Goal: Task Accomplishment & Management: Use online tool/utility

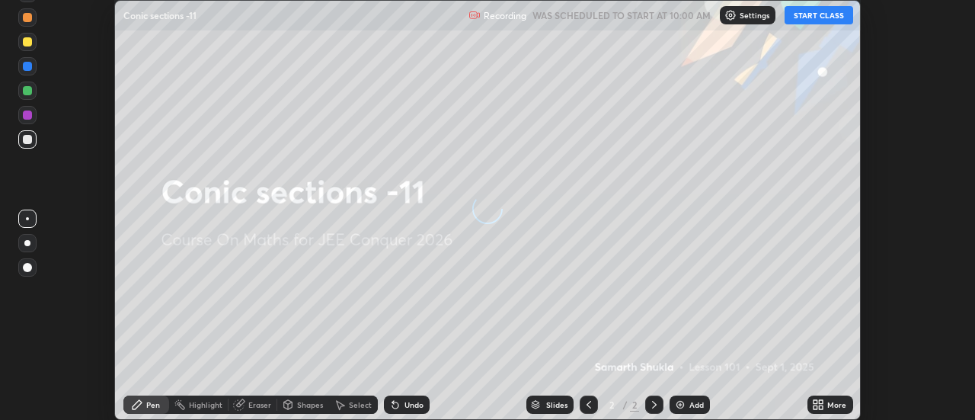
scroll to position [420, 974]
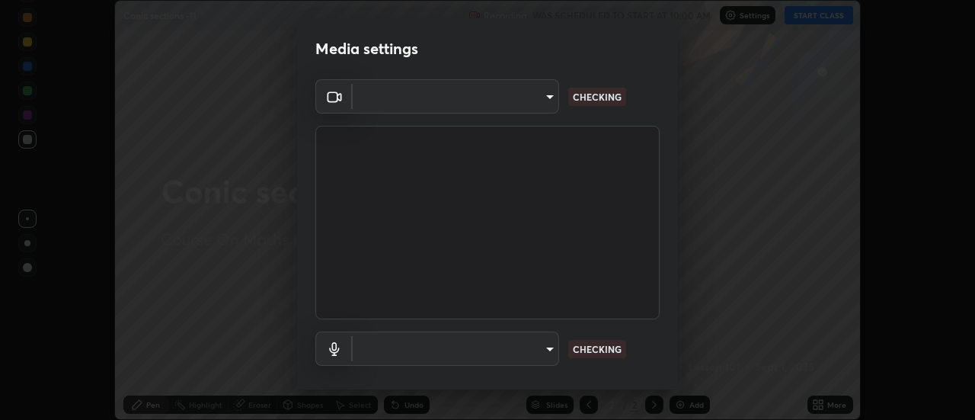
type input "ba4e03077e2635582450f5c2a4df2d3c0c16379ec4c919f063a5676b0e49f015"
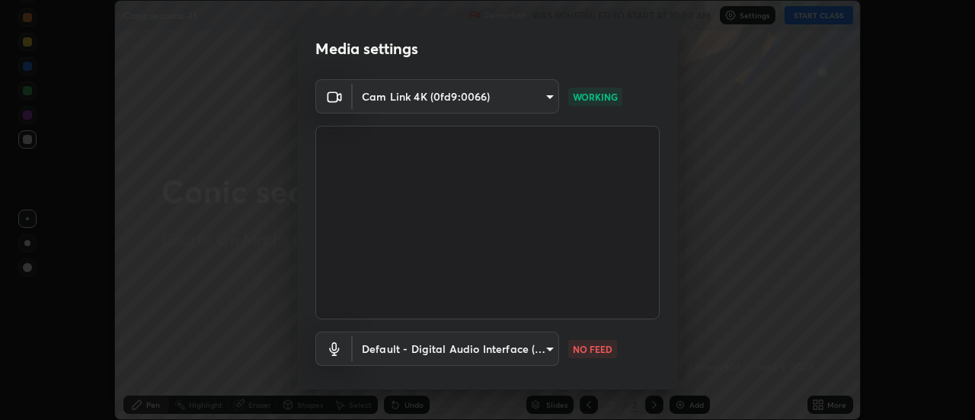
click at [538, 356] on body "Erase all Conic sections -11 Recording WAS SCHEDULED TO START AT 10:00 AM Setti…" at bounding box center [487, 210] width 975 height 420
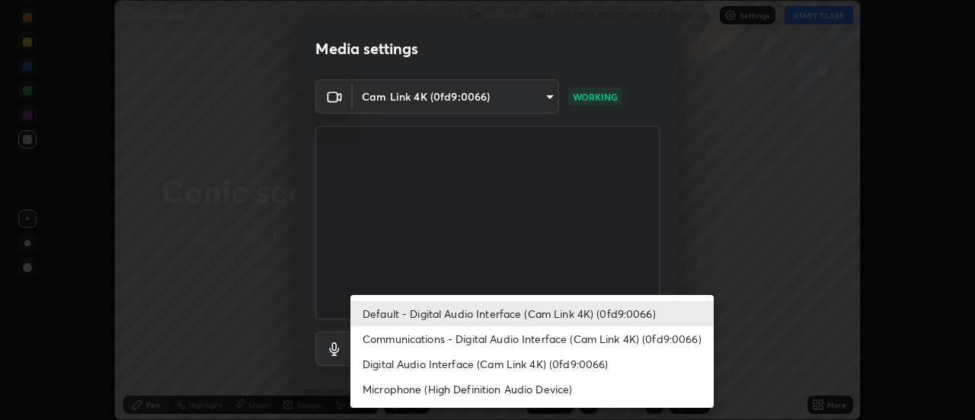
click at [484, 334] on li "Communications - Digital Audio Interface (Cam Link 4K) (0fd9:0066)" at bounding box center [531, 338] width 363 height 25
type input "communications"
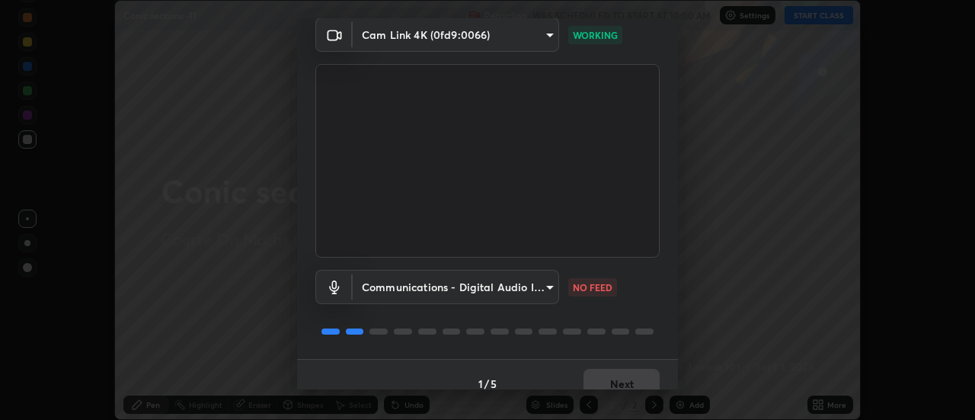
scroll to position [80, 0]
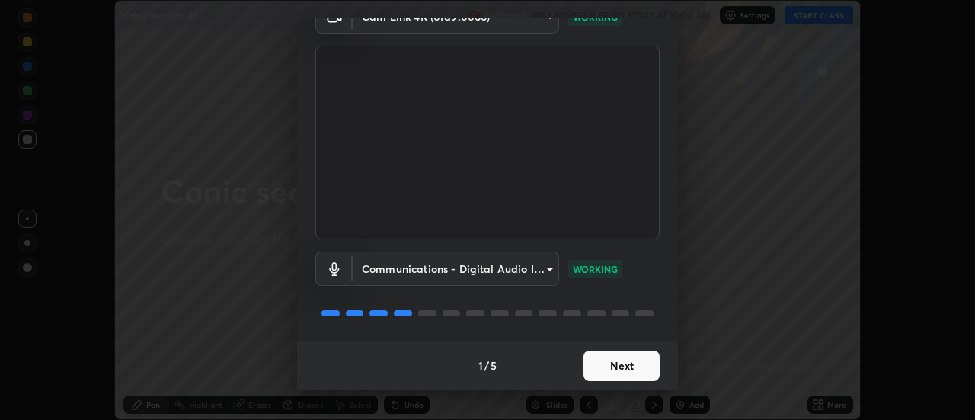
click at [618, 369] on button "Next" at bounding box center [621, 365] width 76 height 30
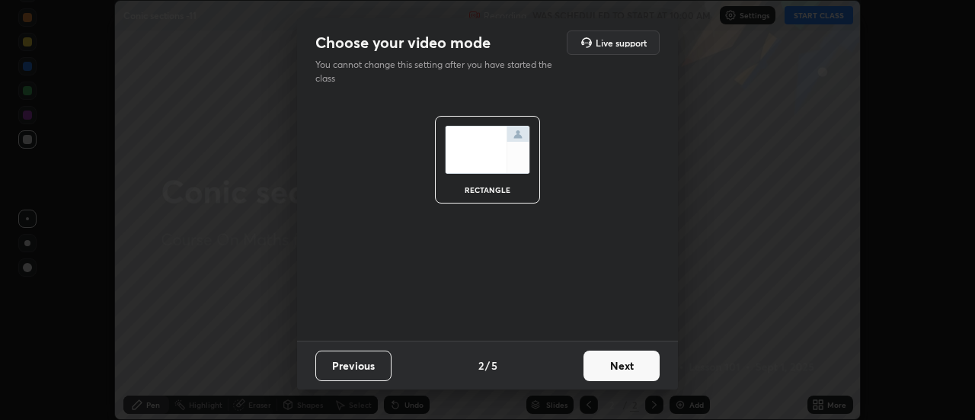
scroll to position [0, 0]
click at [618, 366] on button "Next" at bounding box center [621, 365] width 76 height 30
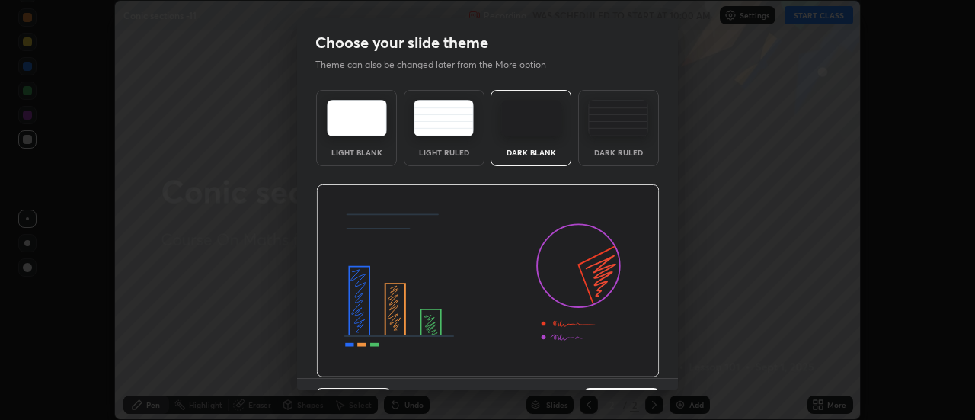
scroll to position [37, 0]
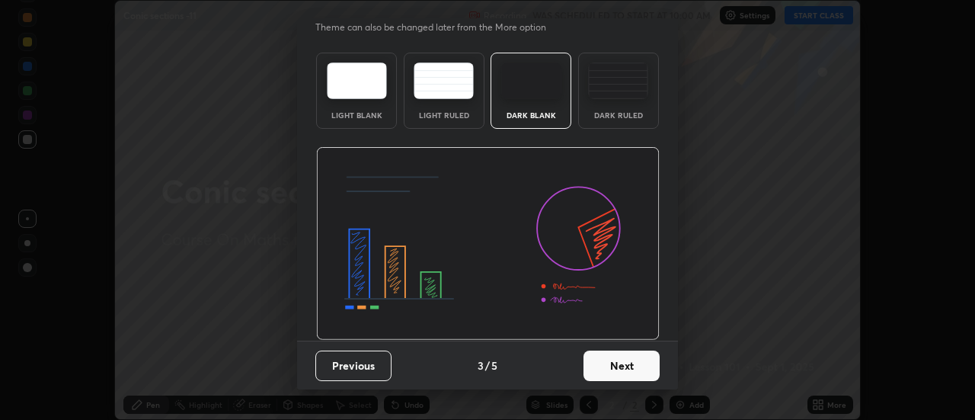
click at [607, 356] on button "Next" at bounding box center [621, 365] width 76 height 30
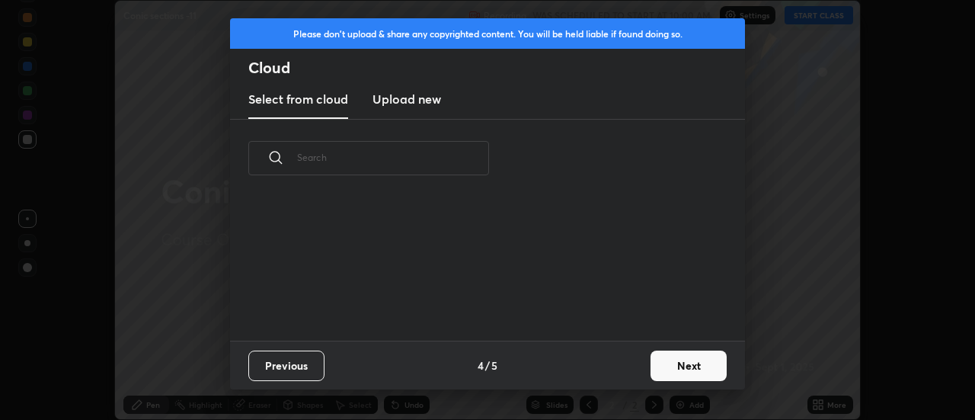
click at [677, 378] on button "Next" at bounding box center [688, 365] width 76 height 30
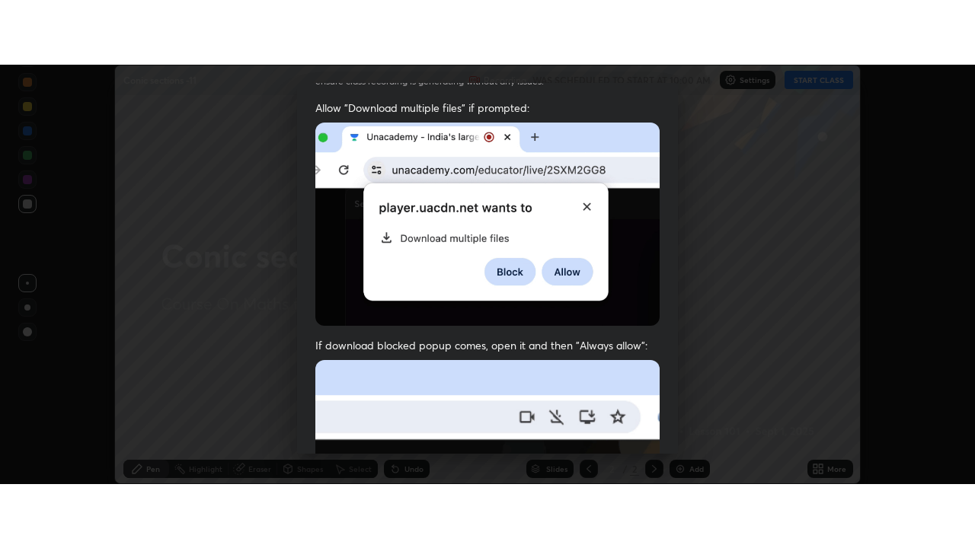
scroll to position [391, 0]
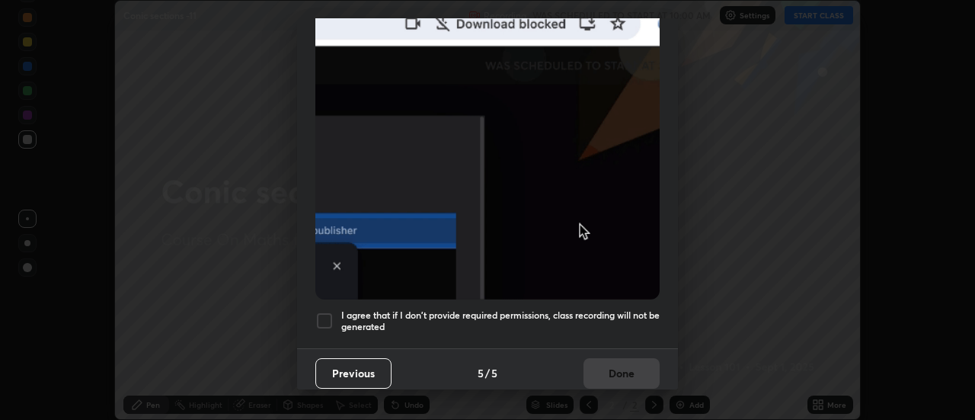
click at [564, 309] on h5 "I agree that if I don't provide required permissions, class recording will not …" at bounding box center [500, 321] width 318 height 24
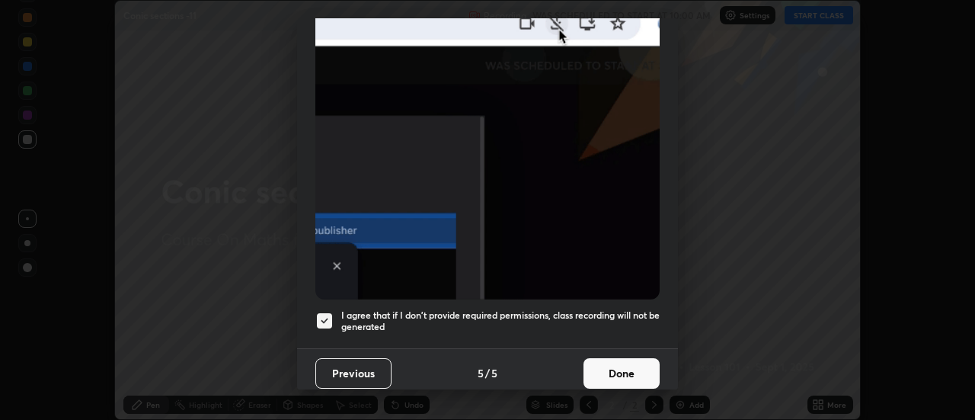
click at [607, 362] on button "Done" at bounding box center [621, 373] width 76 height 30
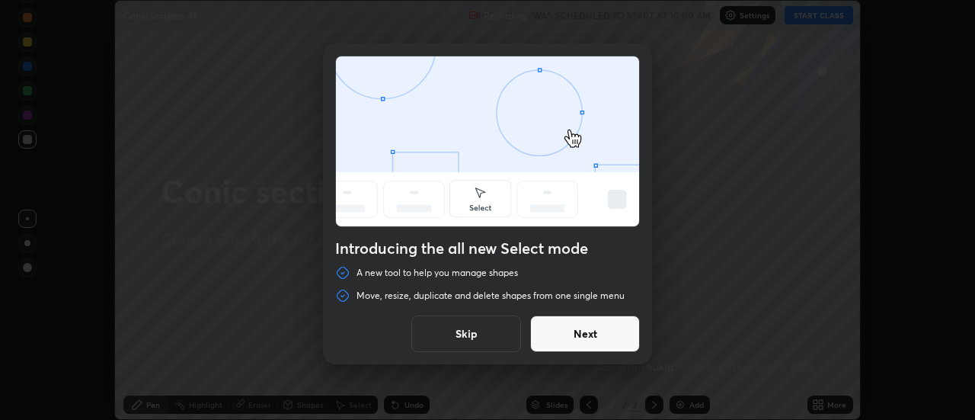
click at [497, 342] on button "Skip" at bounding box center [466, 333] width 110 height 37
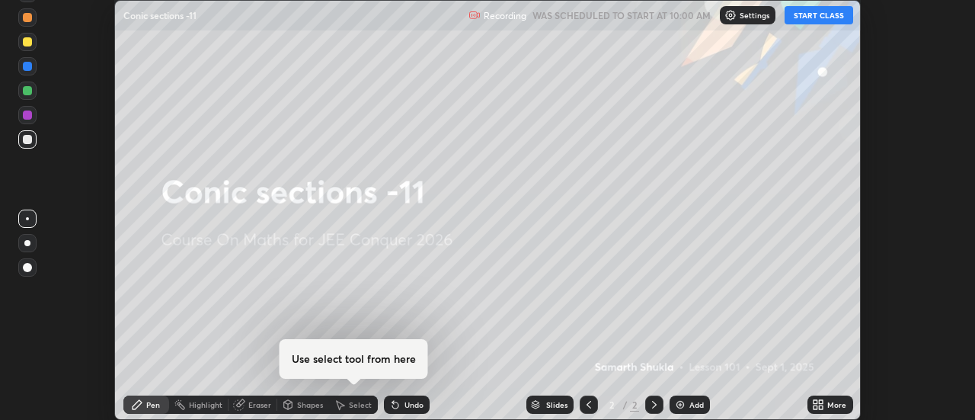
click at [814, 406] on icon at bounding box center [815, 407] width 4 height 4
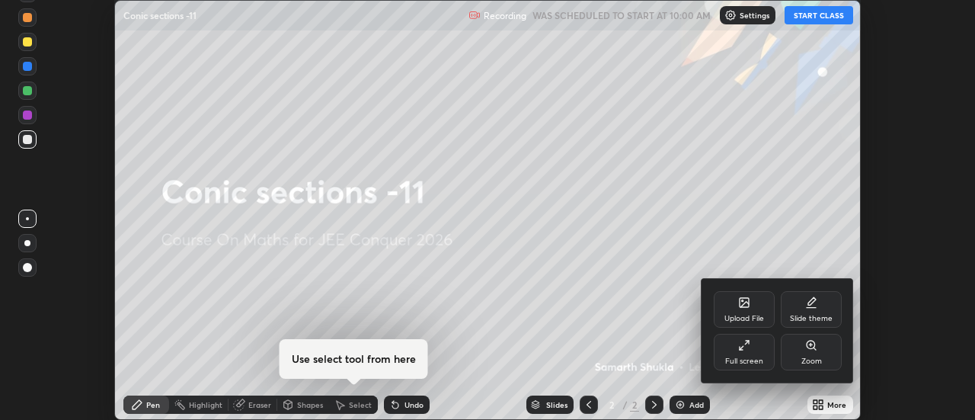
click at [726, 359] on div "Full screen" at bounding box center [744, 361] width 38 height 8
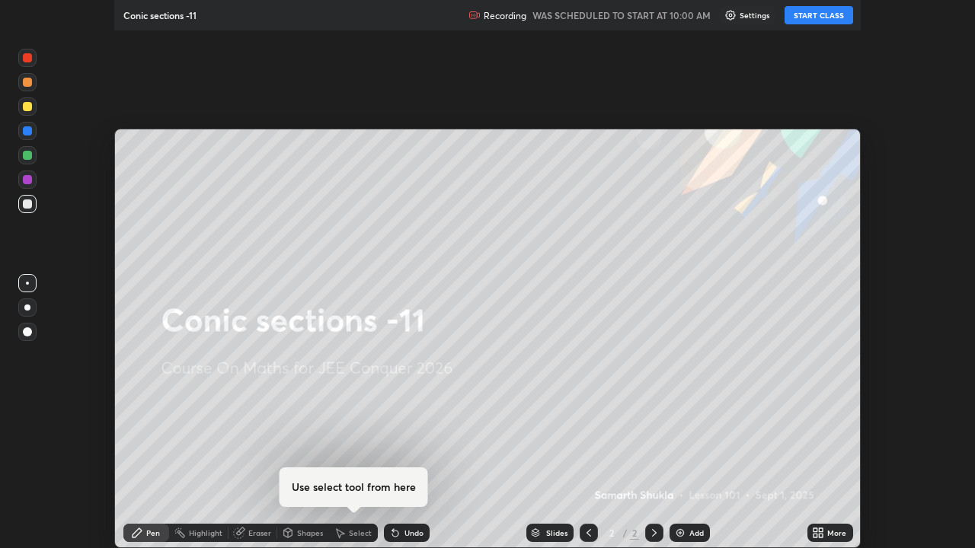
scroll to position [548, 975]
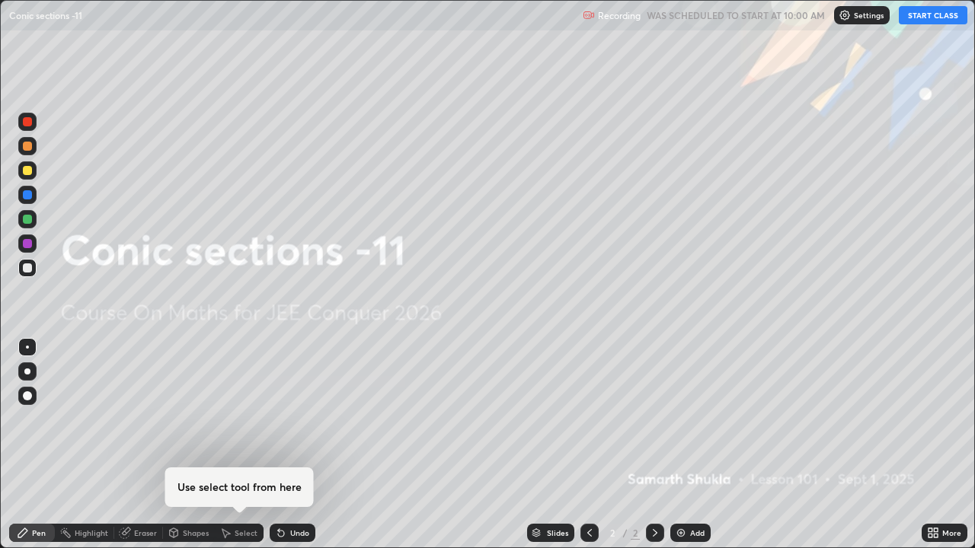
click at [909, 14] on button "START CLASS" at bounding box center [933, 15] width 69 height 18
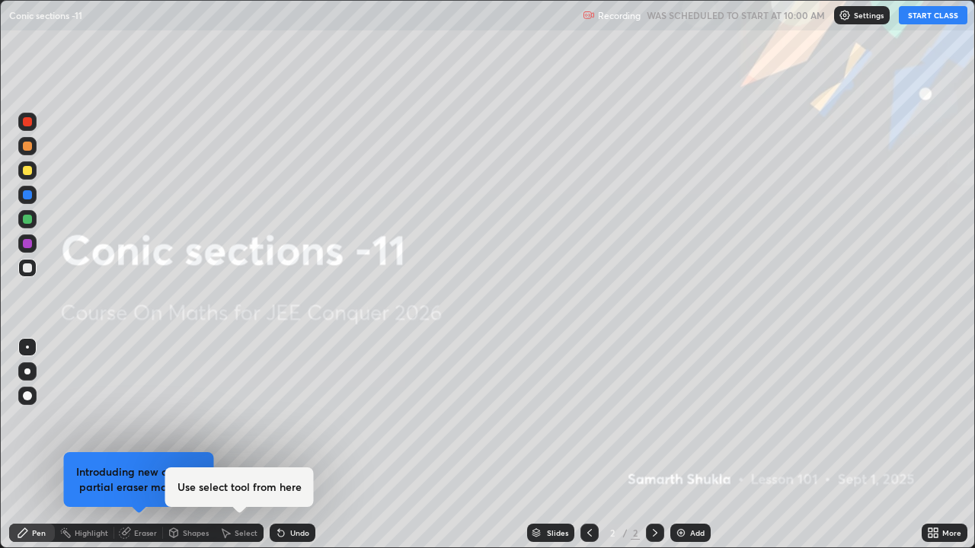
click at [690, 419] on div "Add" at bounding box center [697, 533] width 14 height 8
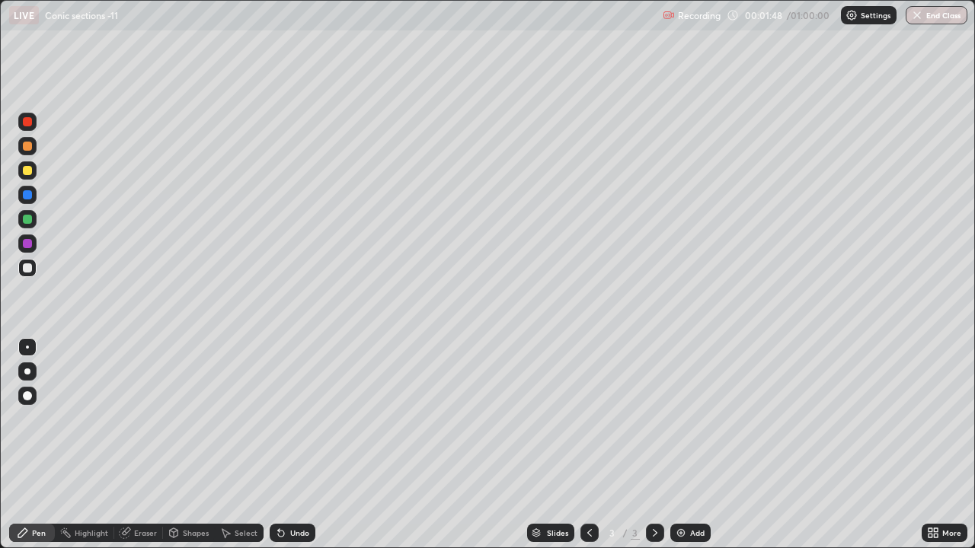
click at [690, 419] on div "Add" at bounding box center [697, 533] width 14 height 8
click at [148, 419] on div "Eraser" at bounding box center [145, 533] width 23 height 8
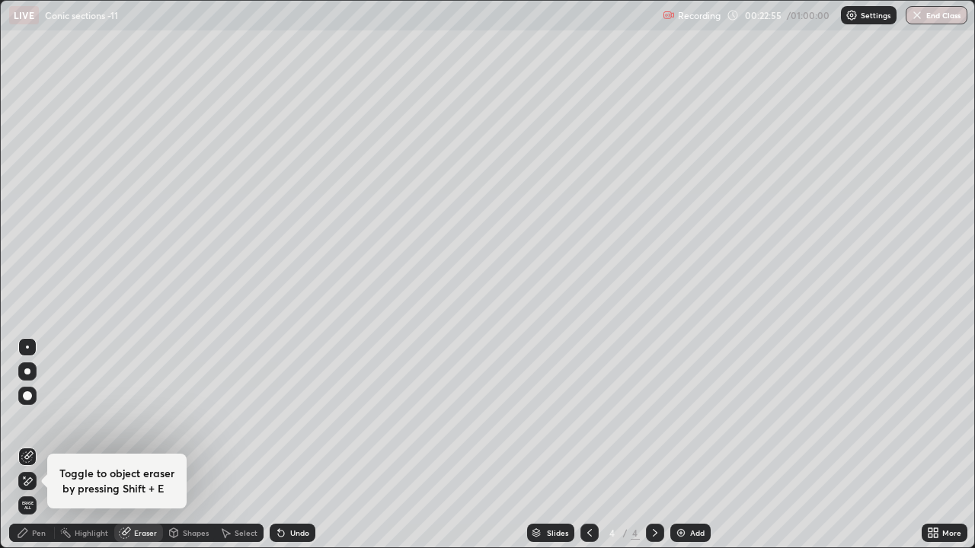
click at [53, 419] on div "Pen" at bounding box center [32, 533] width 46 height 18
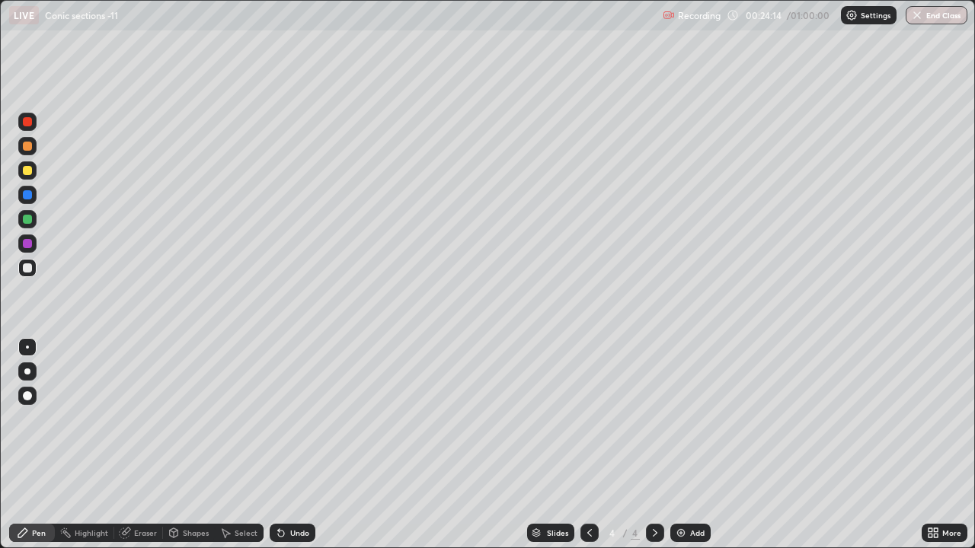
click at [145, 419] on div "Eraser" at bounding box center [138, 533] width 49 height 18
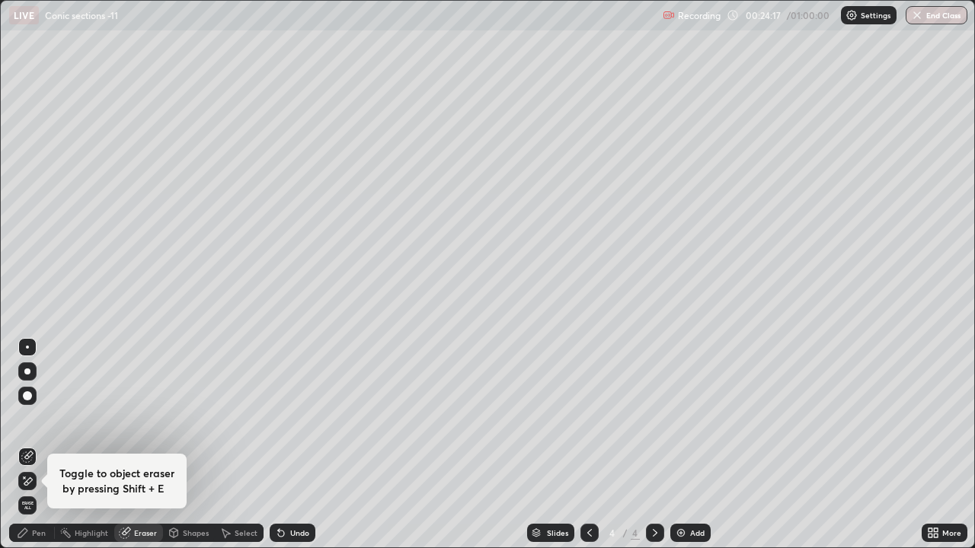
click at [36, 419] on div "Pen" at bounding box center [39, 533] width 14 height 8
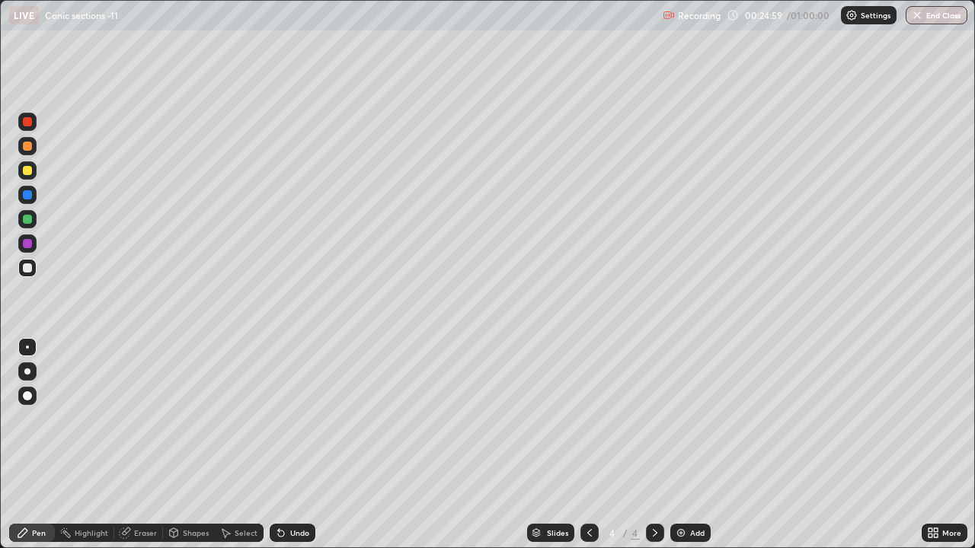
click at [304, 419] on div "Undo" at bounding box center [293, 533] width 46 height 18
click at [297, 419] on div "Undo" at bounding box center [293, 533] width 46 height 18
click at [298, 419] on div "Undo" at bounding box center [293, 533] width 46 height 18
click at [312, 419] on div "Undo" at bounding box center [293, 533] width 46 height 18
click at [695, 419] on div "Add" at bounding box center [690, 533] width 40 height 18
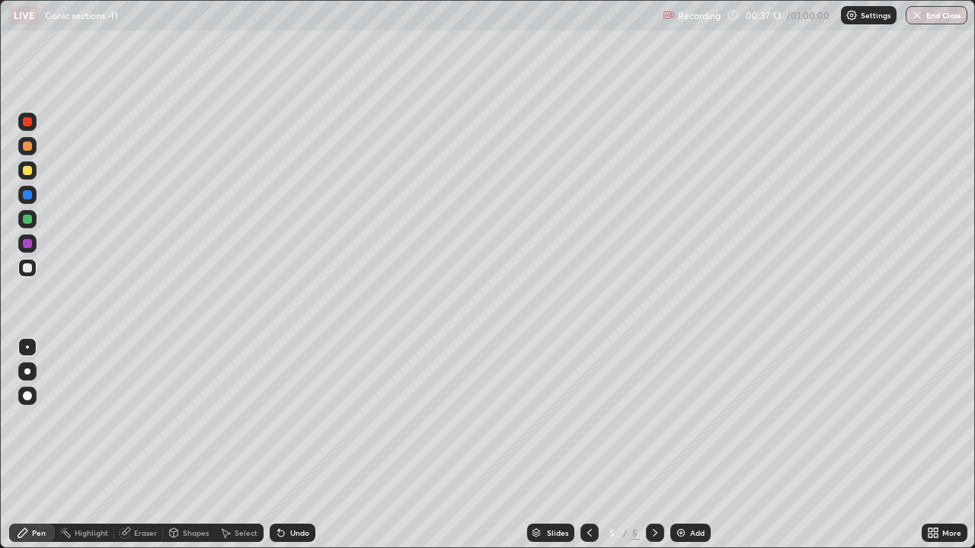
click at [584, 419] on div at bounding box center [589, 533] width 18 height 18
click at [653, 419] on icon at bounding box center [655, 533] width 12 height 12
click at [299, 419] on div "Undo" at bounding box center [299, 533] width 19 height 8
click at [295, 419] on div "Undo" at bounding box center [299, 533] width 19 height 8
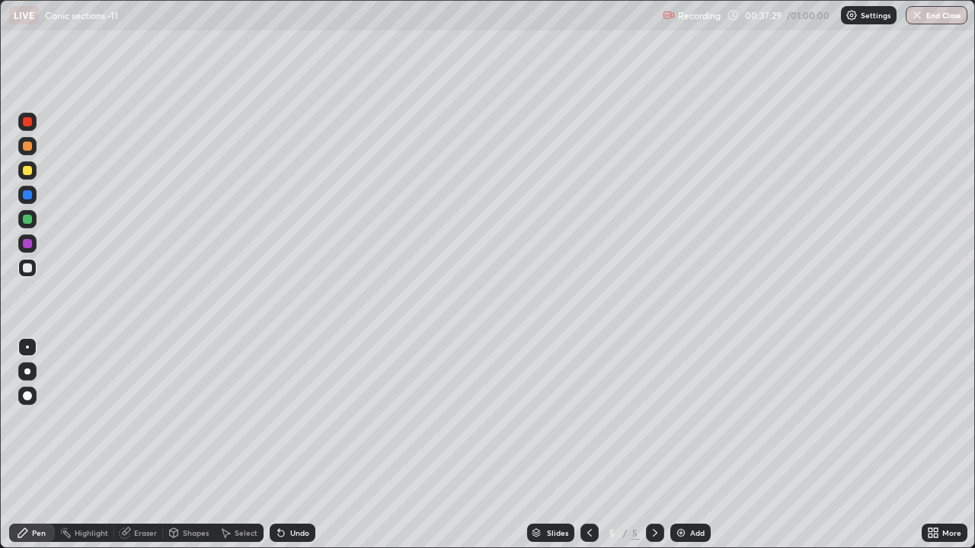
click at [292, 419] on div "Undo" at bounding box center [293, 533] width 46 height 18
click at [700, 419] on div "Add" at bounding box center [690, 533] width 40 height 18
click at [658, 419] on icon at bounding box center [655, 533] width 12 height 12
click at [690, 419] on div "Add" at bounding box center [697, 533] width 14 height 8
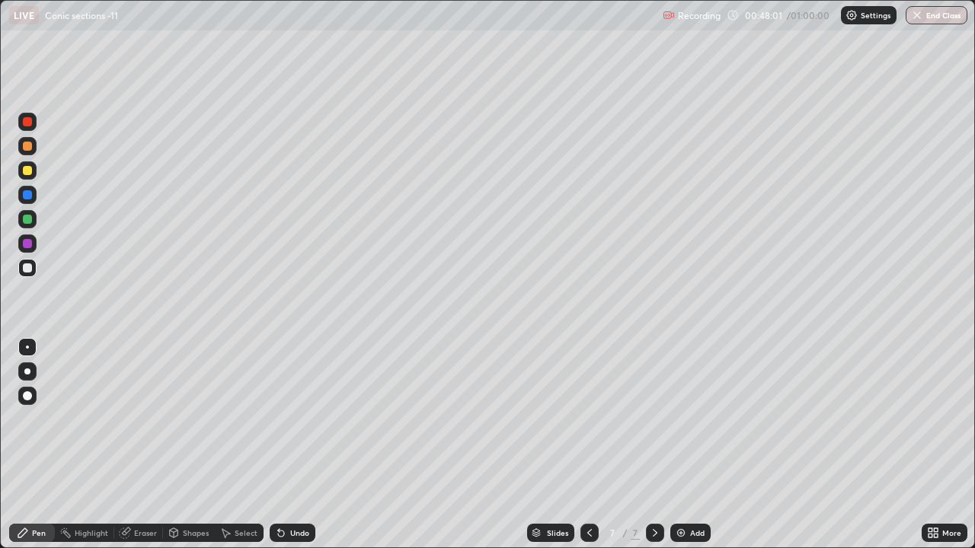
click at [588, 419] on icon at bounding box center [589, 533] width 12 height 12
click at [934, 23] on button "End Class" at bounding box center [937, 15] width 60 height 18
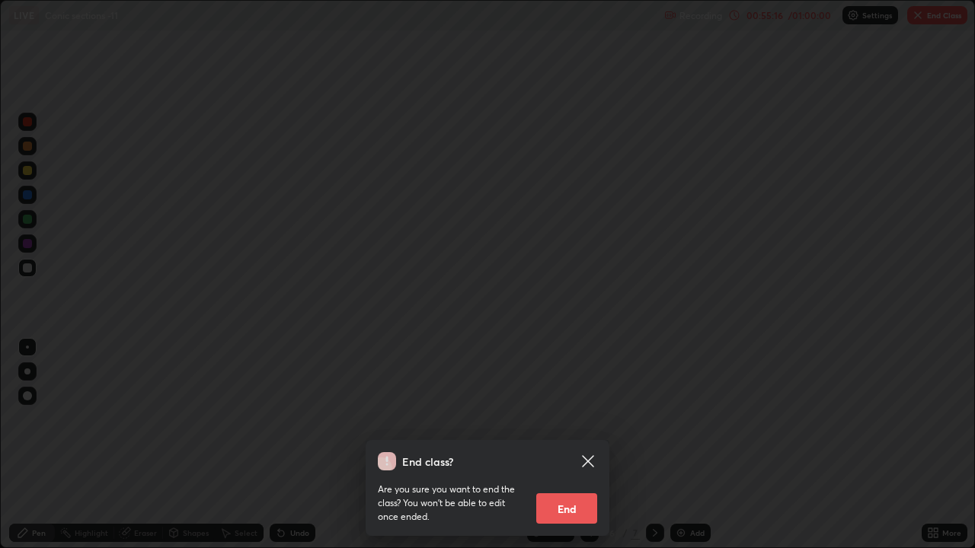
click at [579, 419] on button "End" at bounding box center [566, 508] width 61 height 30
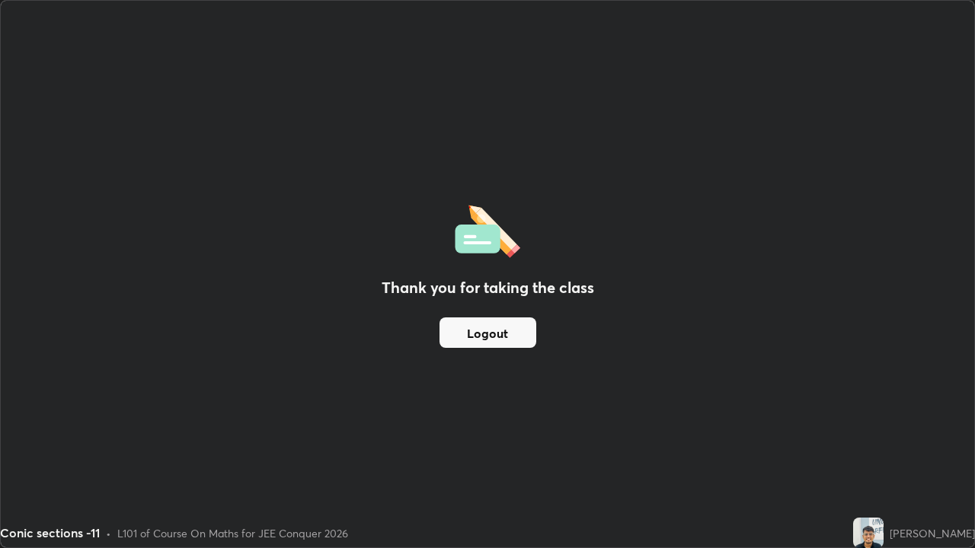
click at [494, 328] on button "Logout" at bounding box center [487, 333] width 97 height 30
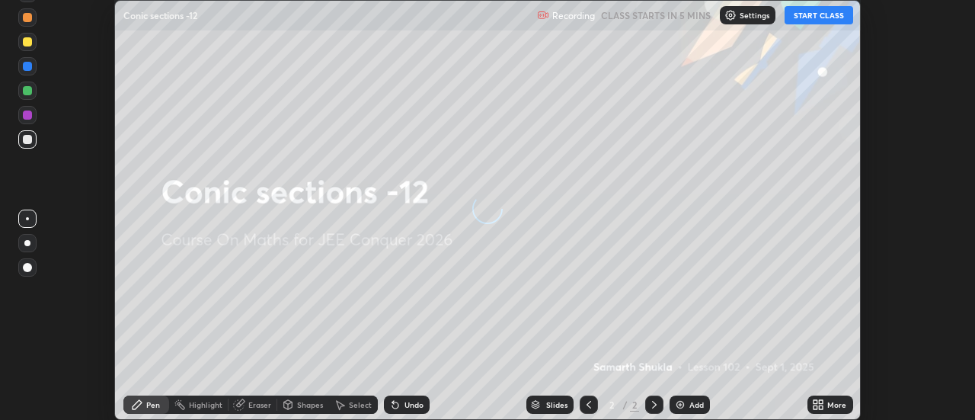
scroll to position [420, 974]
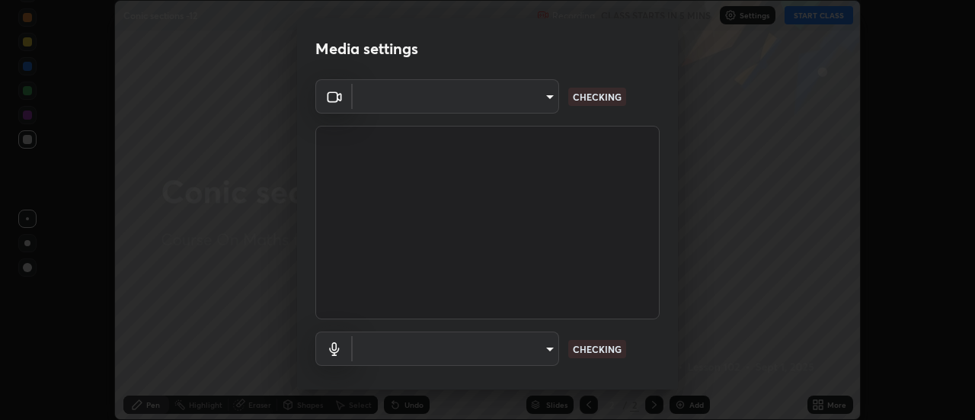
type input "ba4e03077e2635582450f5c2a4df2d3c0c16379ec4c919f063a5676b0e49f015"
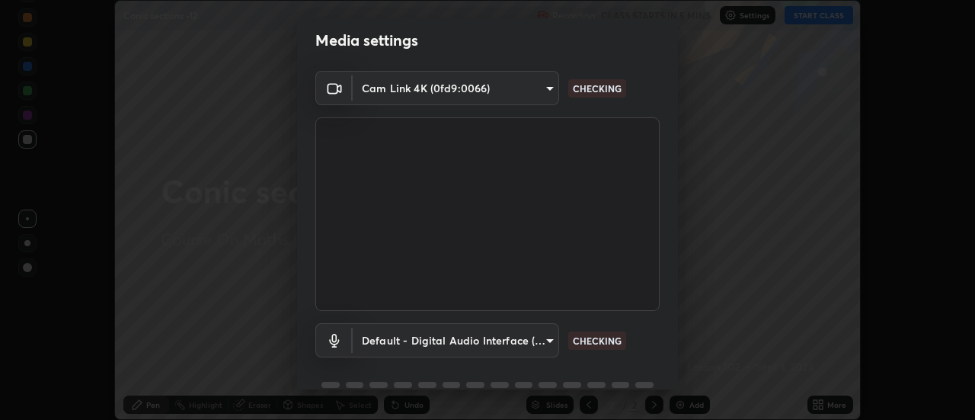
scroll to position [11, 0]
click at [535, 352] on body "Erase all Conic sections -12 Recording CLASS STARTS IN 5 MINS Settings START CL…" at bounding box center [487, 210] width 975 height 420
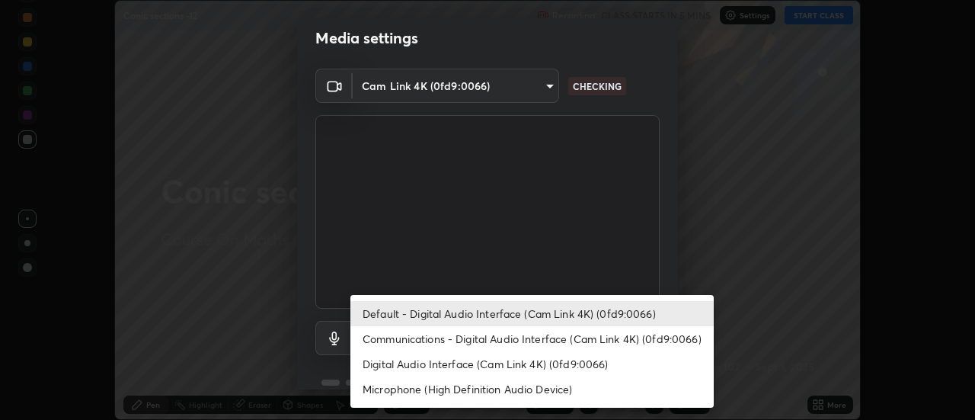
click at [533, 338] on li "Communications - Digital Audio Interface (Cam Link 4K) (0fd9:0066)" at bounding box center [531, 338] width 363 height 25
type input "communications"
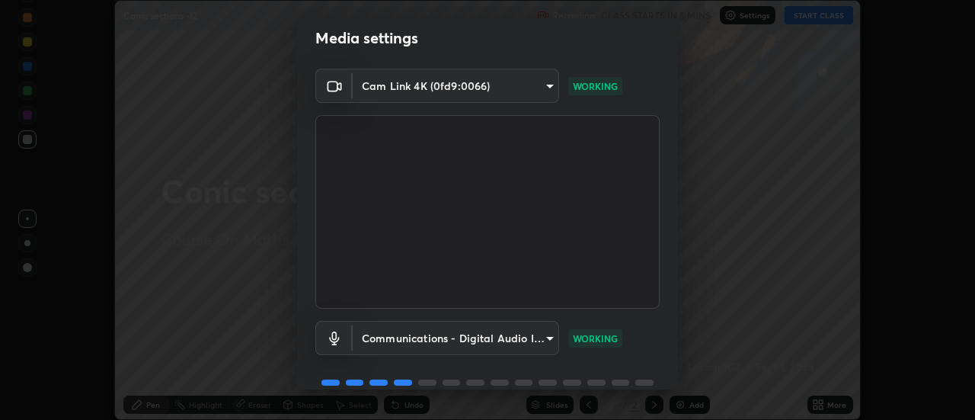
scroll to position [80, 0]
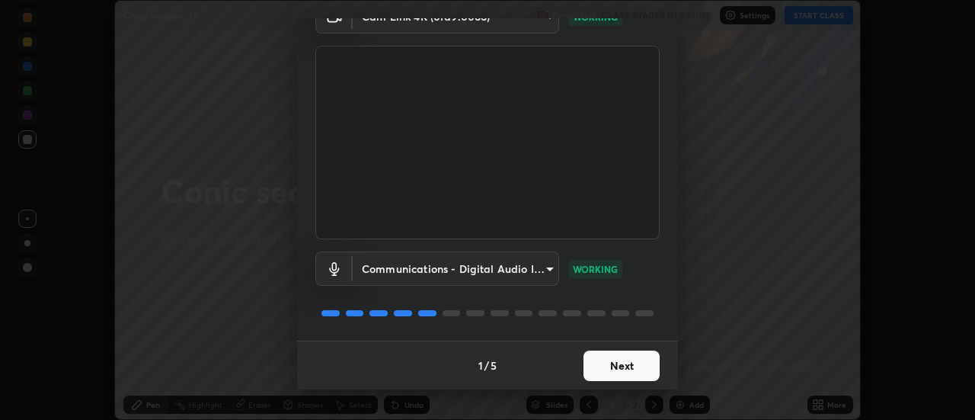
click at [604, 367] on button "Next" at bounding box center [621, 365] width 76 height 30
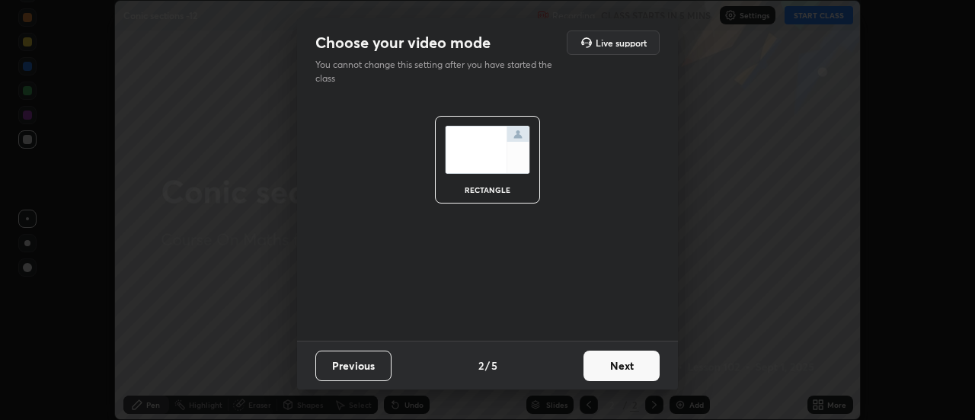
scroll to position [0, 0]
click at [622, 369] on button "Next" at bounding box center [621, 365] width 76 height 30
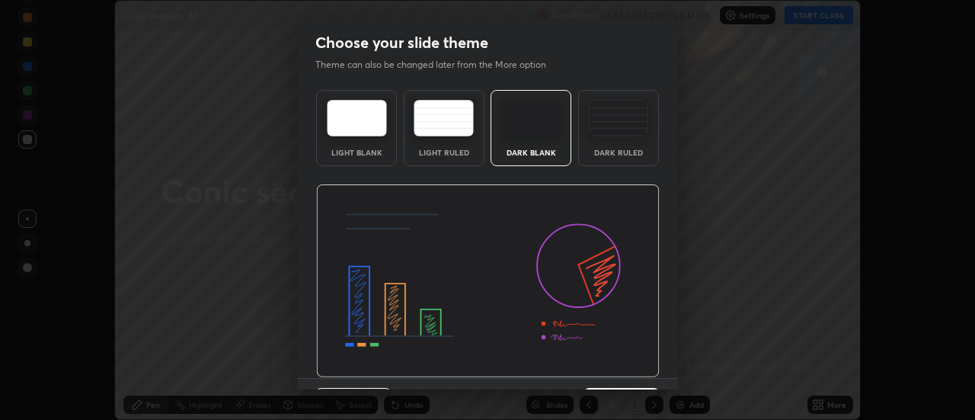
scroll to position [37, 0]
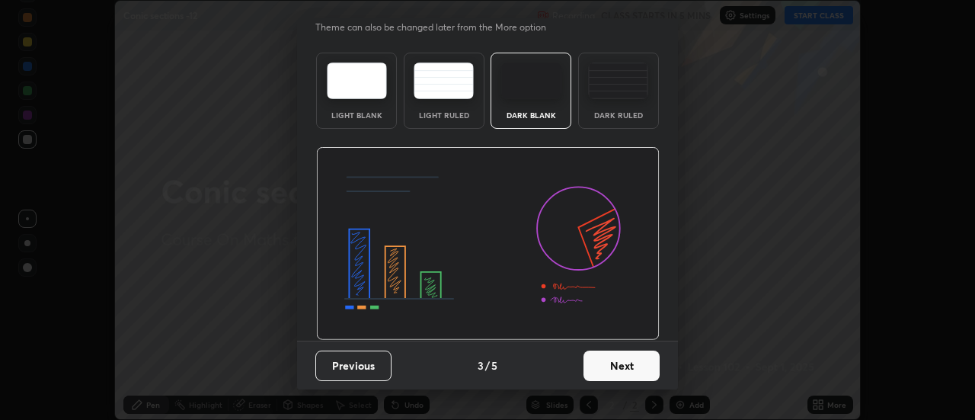
click at [589, 364] on button "Next" at bounding box center [621, 365] width 76 height 30
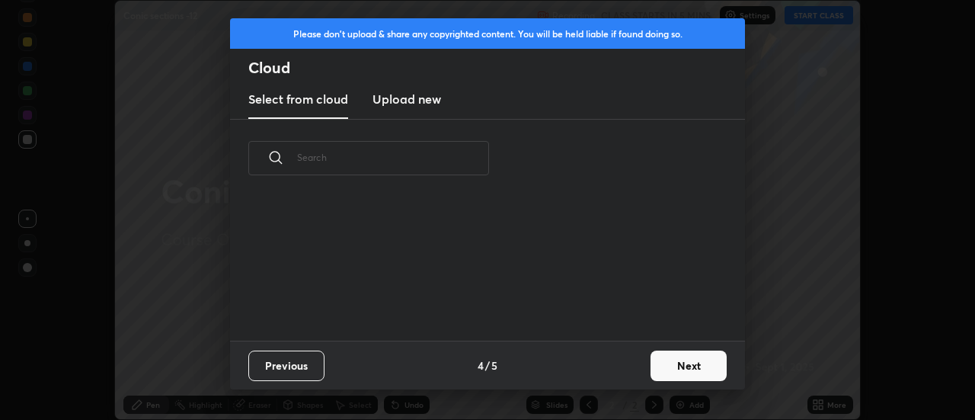
scroll to position [143, 489]
click at [666, 369] on button "Next" at bounding box center [688, 365] width 76 height 30
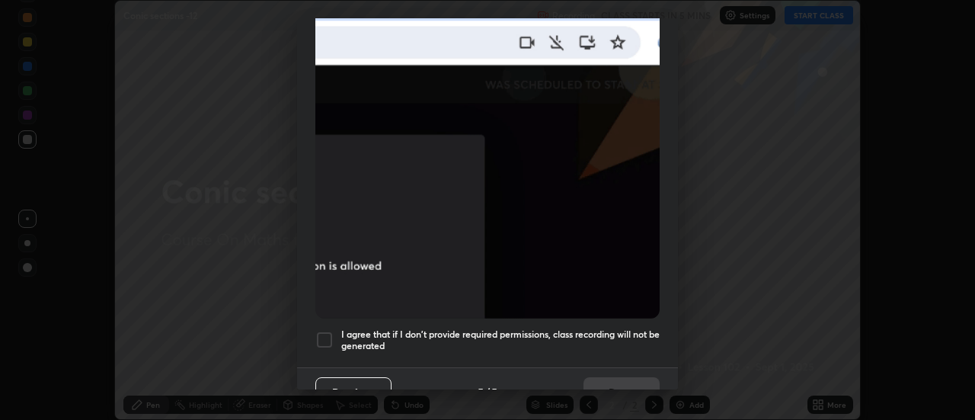
scroll to position [372, 0]
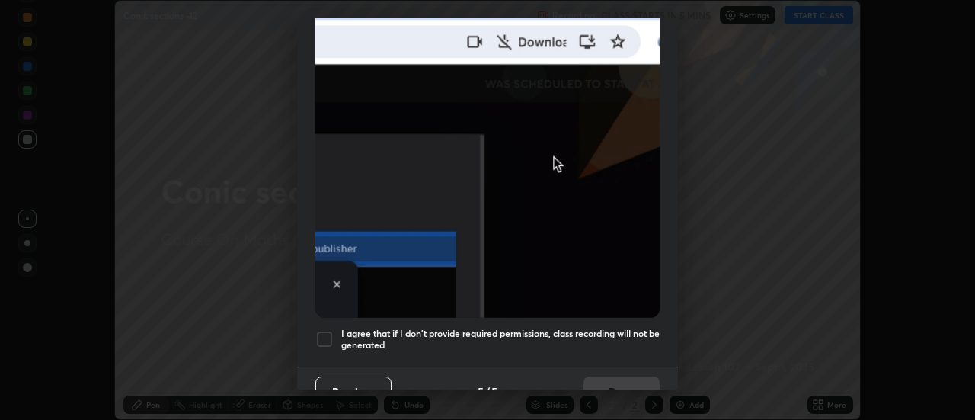
click at [592, 332] on h5 "I agree that if I don't provide required permissions, class recording will not …" at bounding box center [500, 339] width 318 height 24
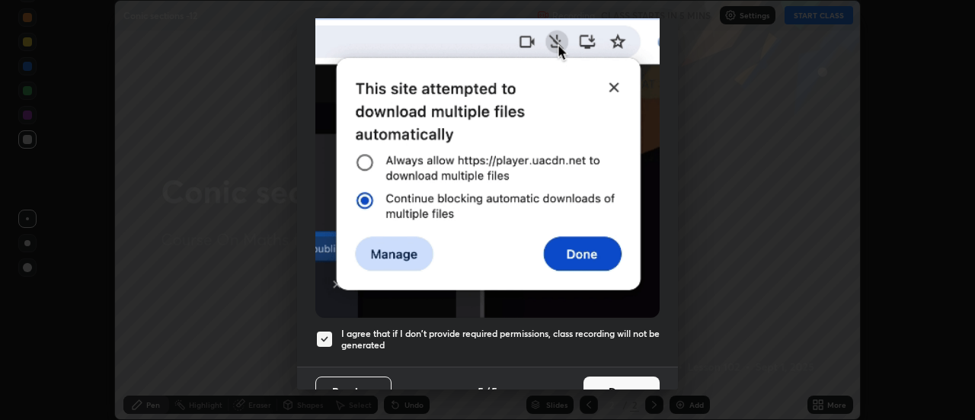
click at [609, 333] on h5 "I agree that if I don't provide required permissions, class recording will not …" at bounding box center [500, 339] width 318 height 24
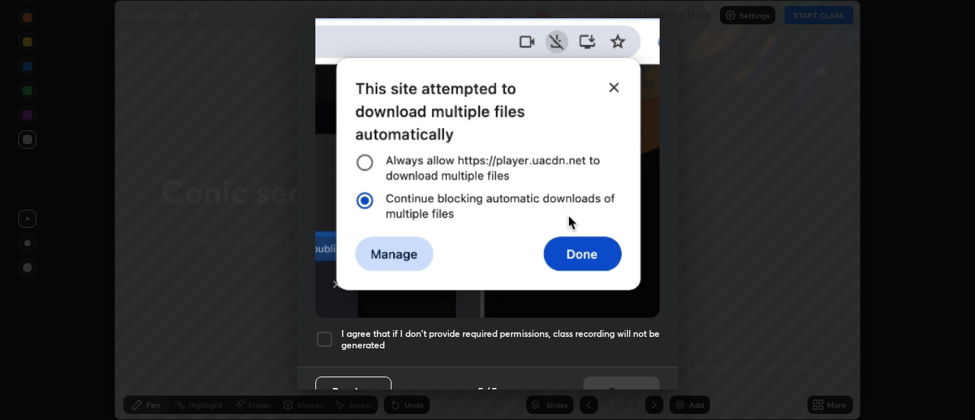
click at [602, 331] on h5 "I agree that if I don't provide required permissions, class recording will not …" at bounding box center [500, 339] width 318 height 24
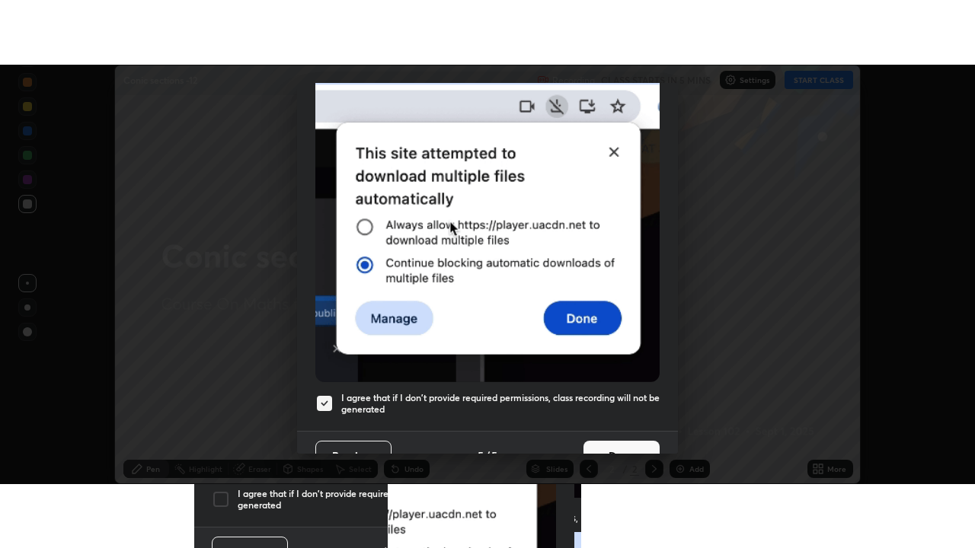
scroll to position [391, 0]
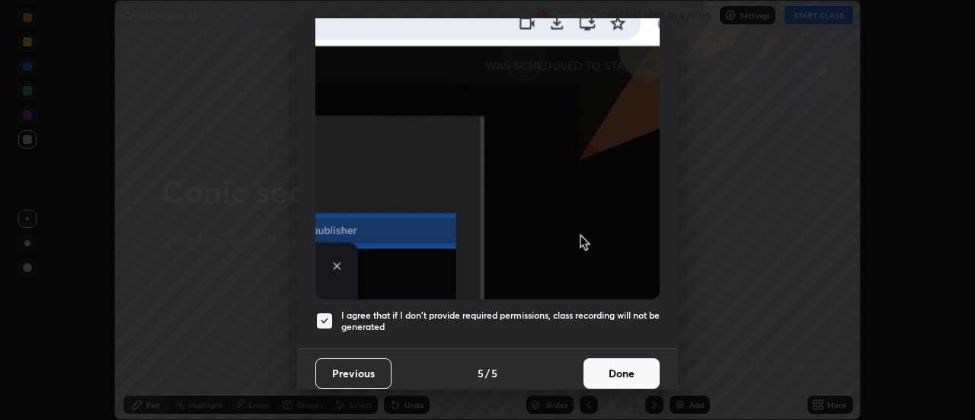
click at [613, 365] on button "Done" at bounding box center [621, 373] width 76 height 30
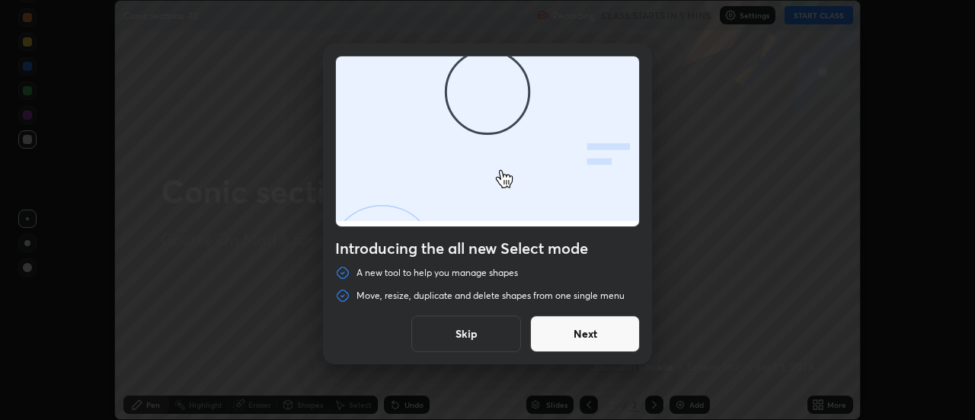
click at [505, 334] on button "Skip" at bounding box center [466, 333] width 110 height 37
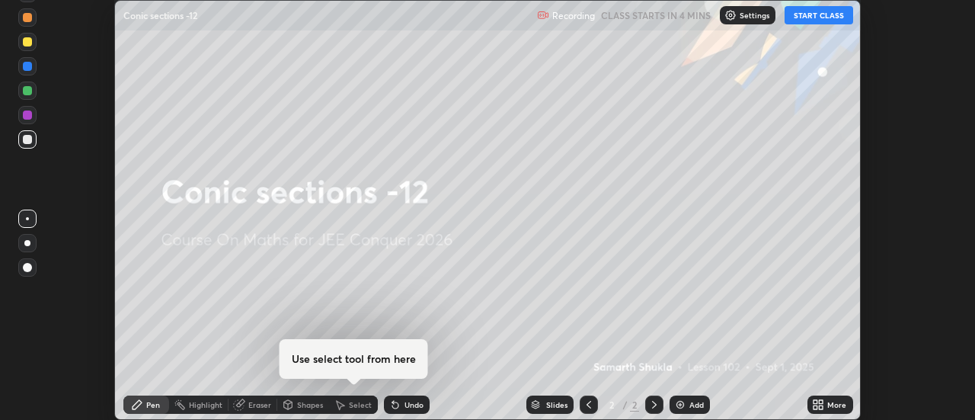
click at [830, 411] on div "More" at bounding box center [830, 404] width 46 height 18
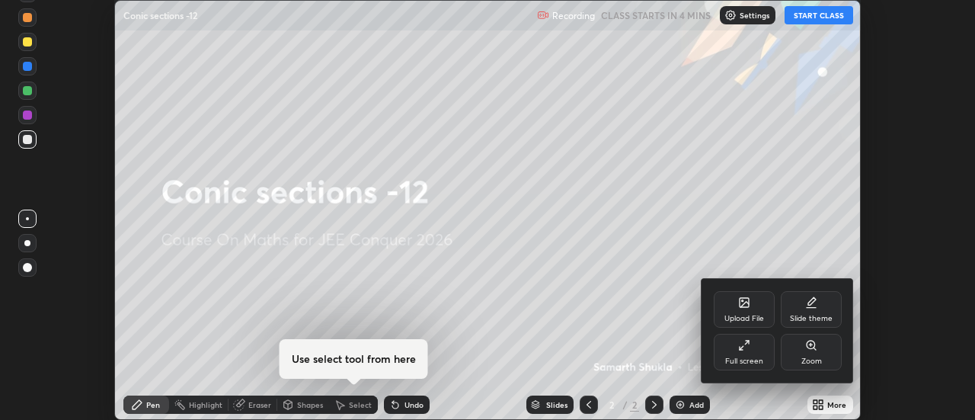
click at [743, 359] on div "Full screen" at bounding box center [744, 361] width 38 height 8
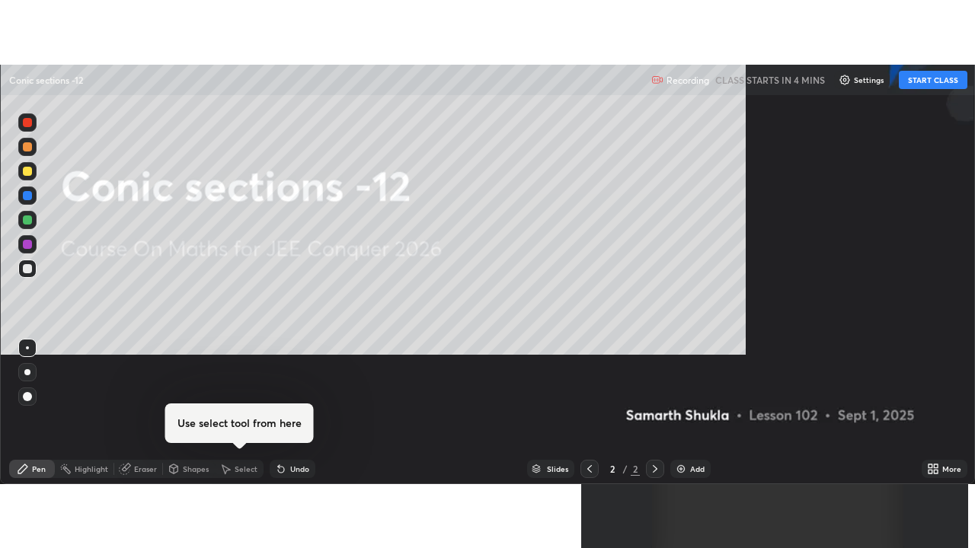
scroll to position [548, 975]
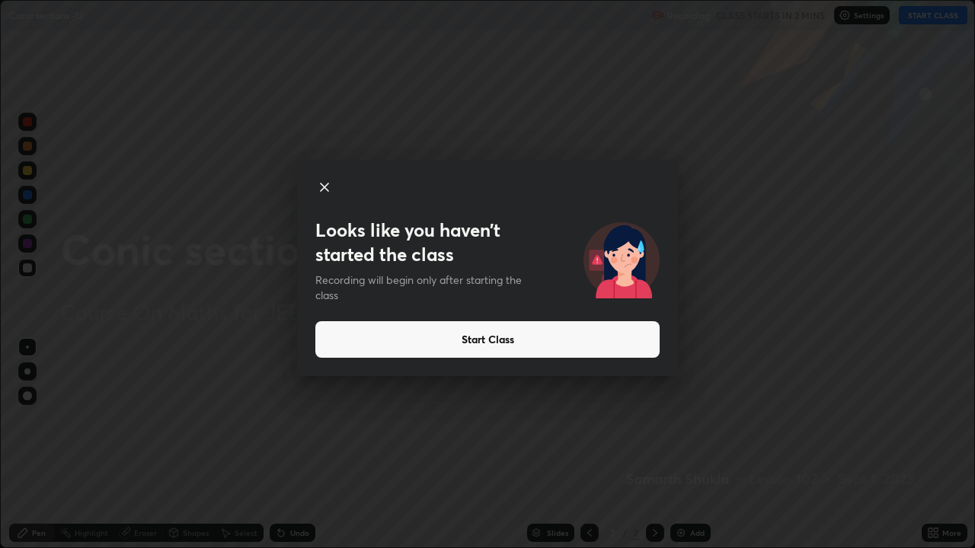
click at [621, 349] on button "Start Class" at bounding box center [487, 339] width 344 height 37
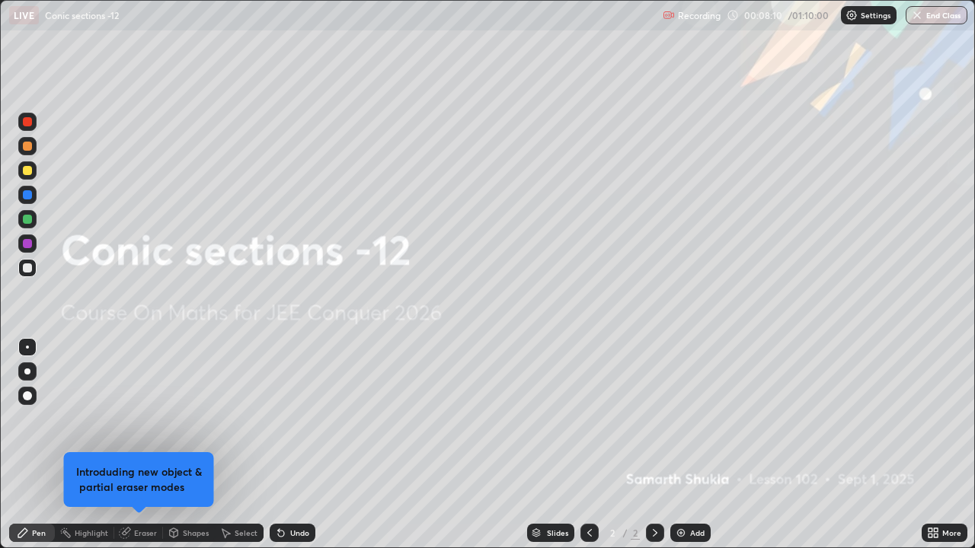
click at [685, 419] on img at bounding box center [681, 533] width 12 height 12
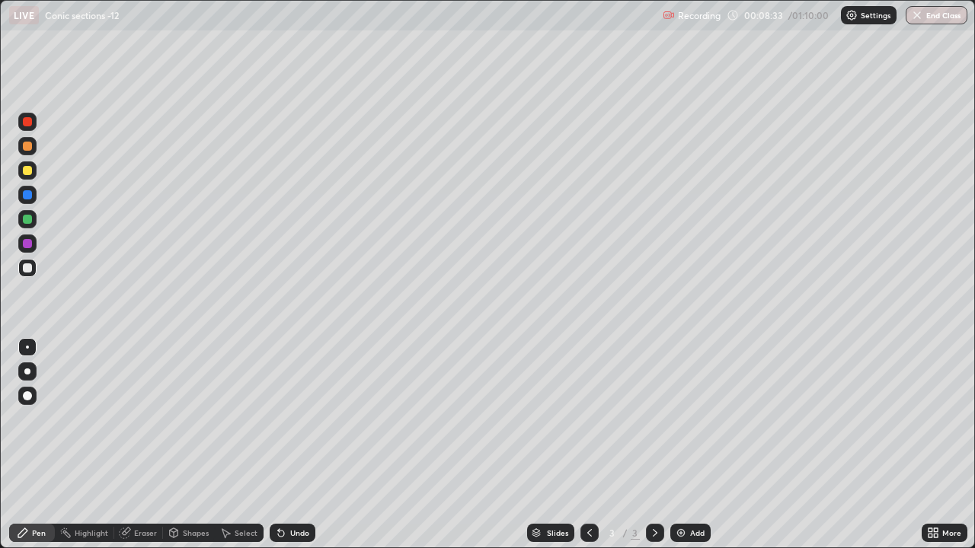
click at [282, 419] on icon at bounding box center [281, 534] width 6 height 6
click at [157, 419] on div "Eraser" at bounding box center [138, 533] width 49 height 18
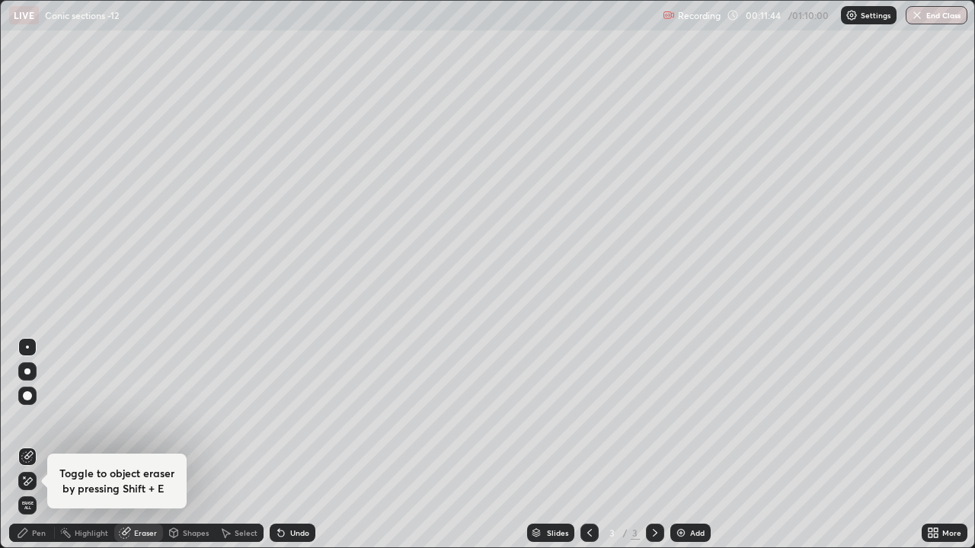
click at [48, 419] on div "Pen" at bounding box center [32, 533] width 46 height 18
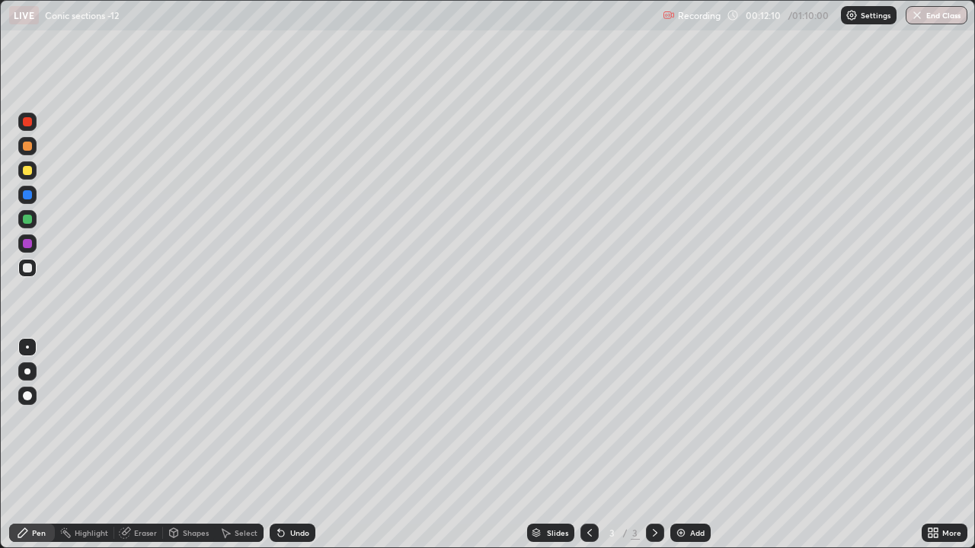
click at [148, 419] on div "Eraser" at bounding box center [145, 533] width 23 height 8
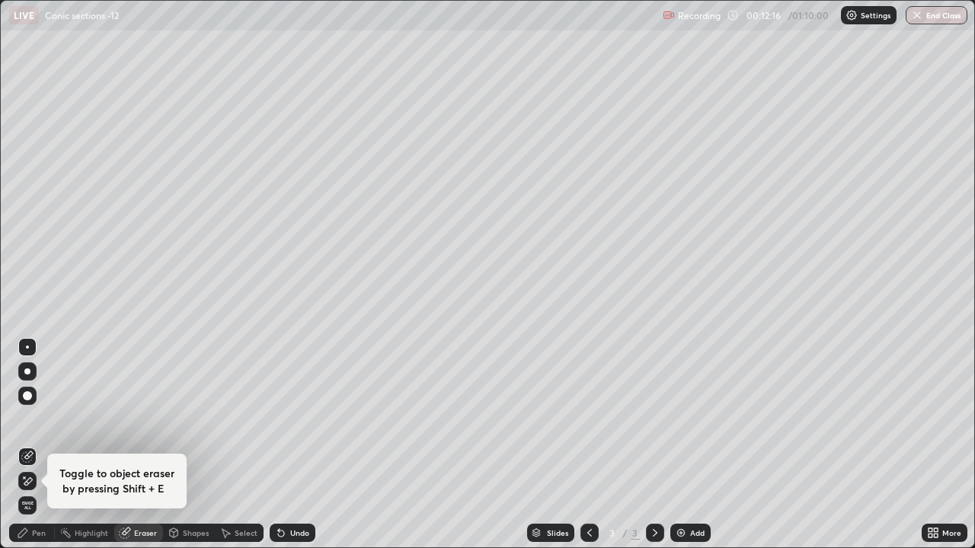
click at [46, 419] on div "Pen" at bounding box center [32, 533] width 46 height 18
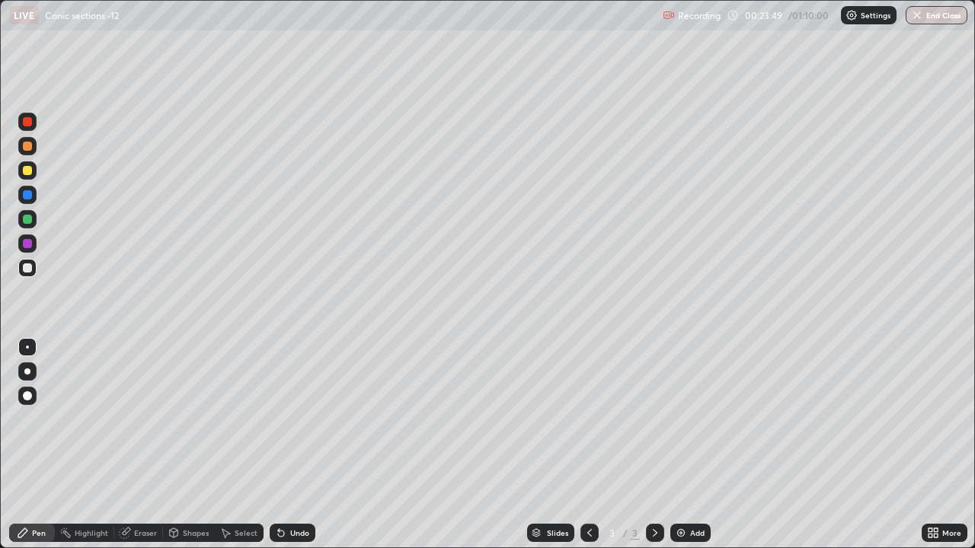
click at [662, 419] on div at bounding box center [655, 533] width 18 height 18
click at [692, 419] on div "Add" at bounding box center [697, 533] width 14 height 8
click at [691, 419] on div "Add" at bounding box center [690, 533] width 40 height 18
click at [295, 419] on div "Undo" at bounding box center [299, 533] width 19 height 8
click at [311, 419] on div "Undo" at bounding box center [293, 533] width 46 height 18
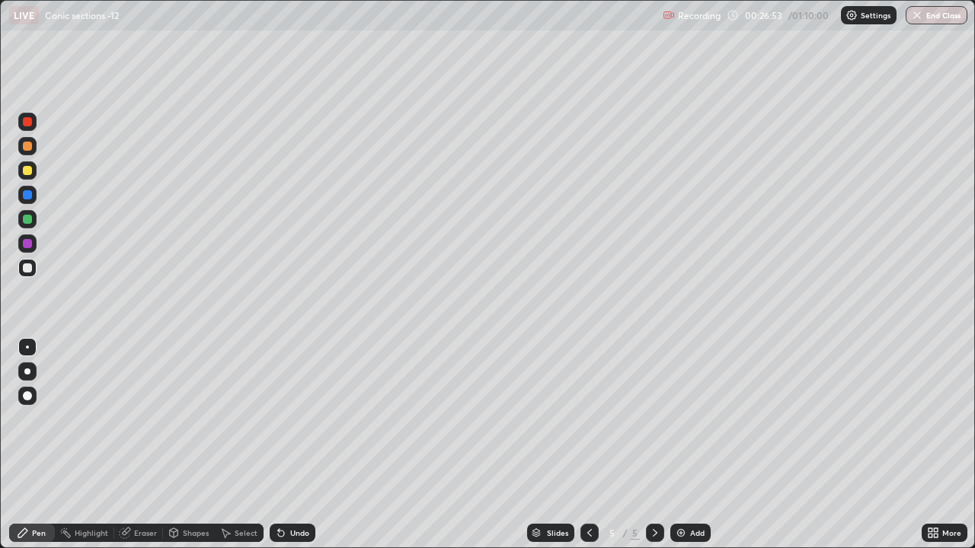
click at [310, 419] on div "Undo" at bounding box center [293, 533] width 46 height 18
click at [313, 419] on div "Undo" at bounding box center [289, 533] width 52 height 30
click at [151, 419] on div "Eraser" at bounding box center [138, 533] width 49 height 18
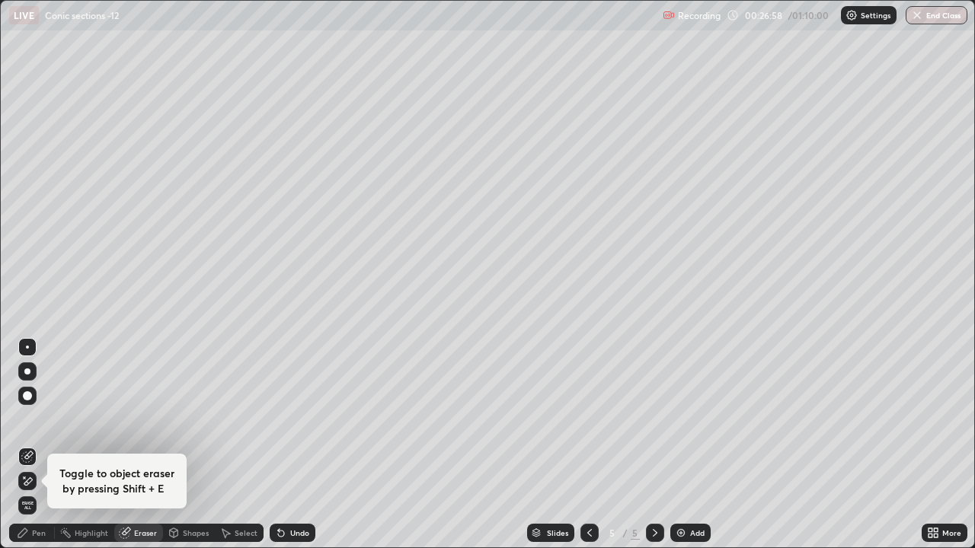
click at [41, 419] on div "Pen" at bounding box center [39, 533] width 14 height 8
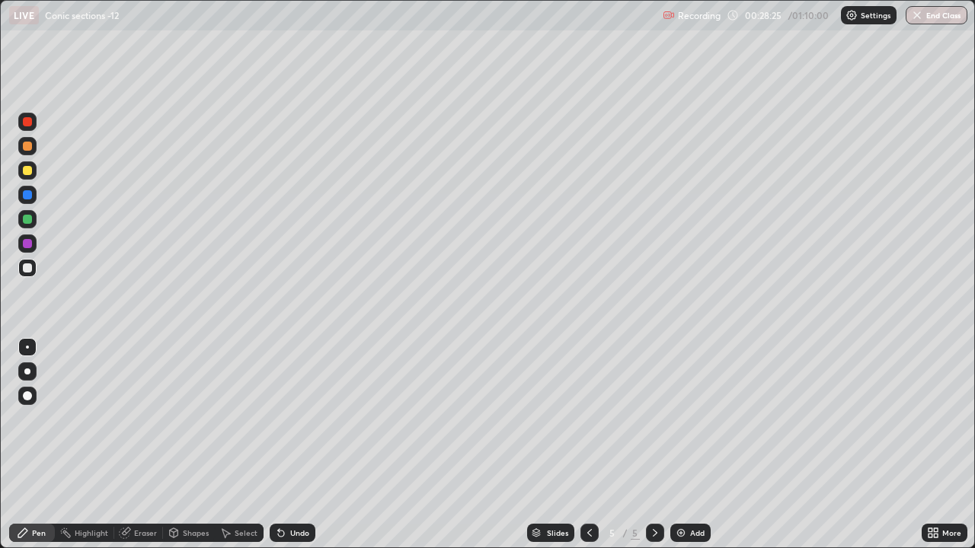
click at [143, 419] on div "Eraser" at bounding box center [138, 533] width 49 height 18
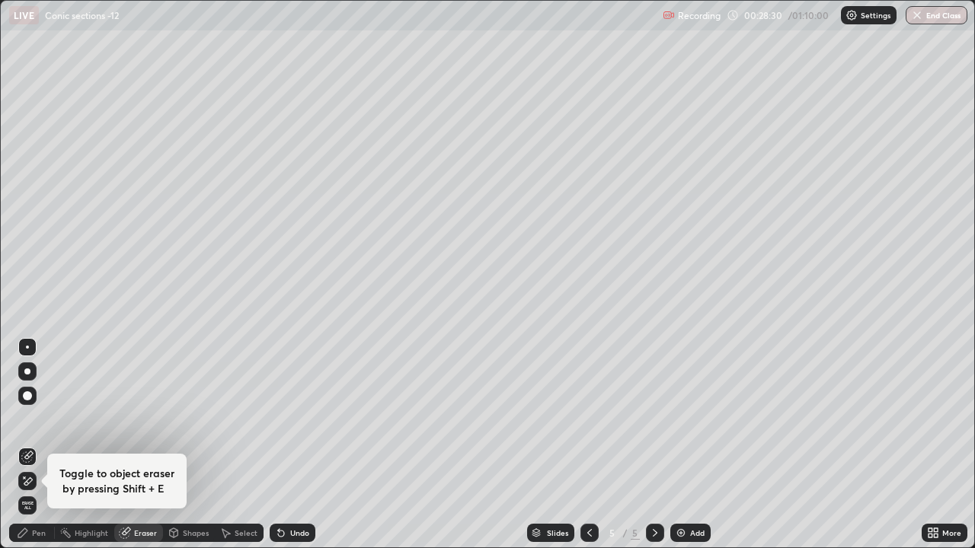
click at [43, 419] on div "Pen" at bounding box center [32, 533] width 46 height 18
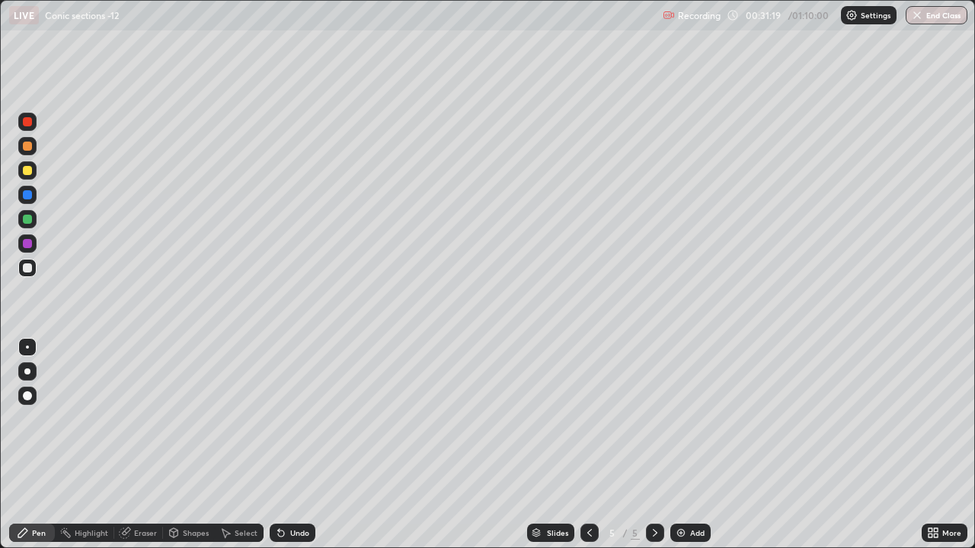
click at [151, 419] on div "Eraser" at bounding box center [145, 533] width 23 height 8
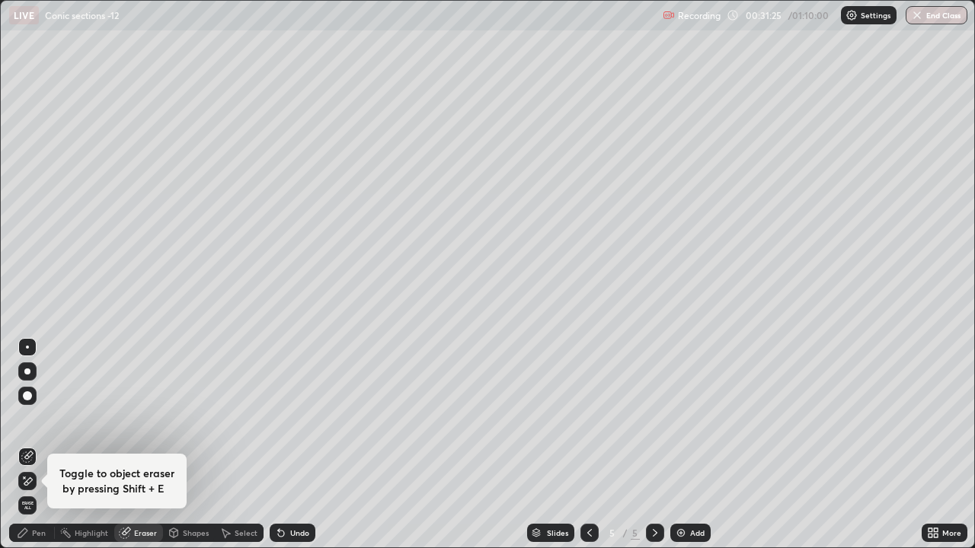
click at [690, 419] on div "Add" at bounding box center [690, 533] width 40 height 18
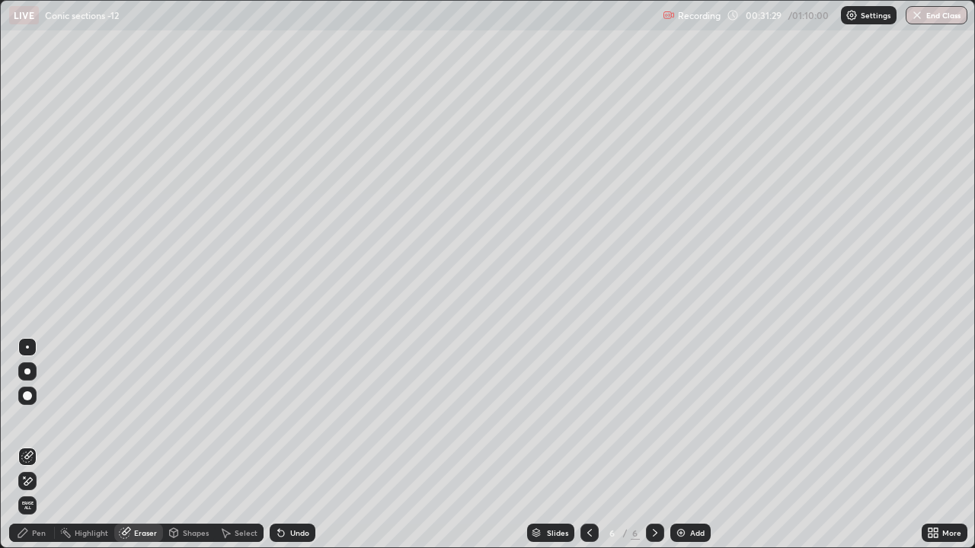
click at [39, 419] on div "Pen" at bounding box center [39, 533] width 14 height 8
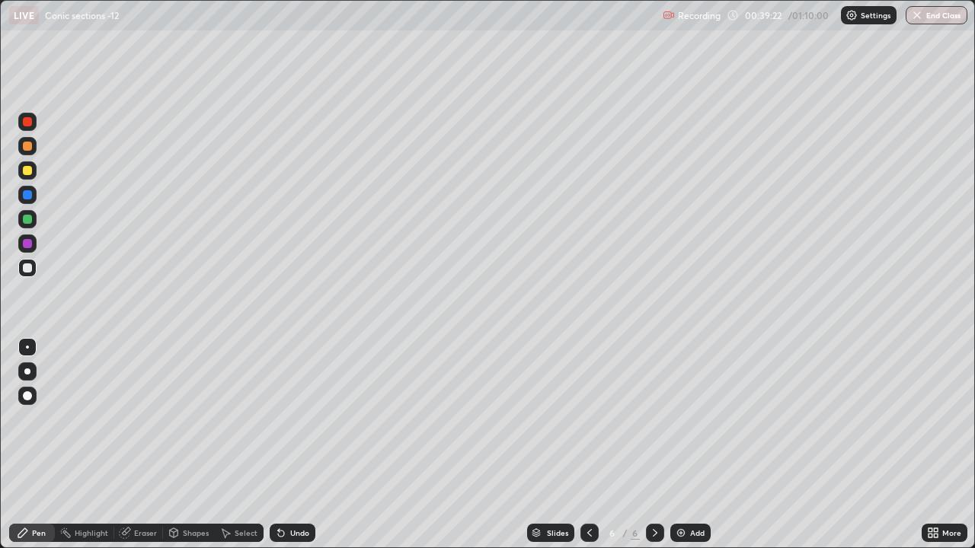
click at [593, 419] on icon at bounding box center [589, 533] width 12 height 12
click at [653, 419] on icon at bounding box center [655, 533] width 5 height 8
click at [693, 419] on div "Add" at bounding box center [690, 533] width 40 height 18
click at [589, 419] on icon at bounding box center [589, 533] width 12 height 12
click at [931, 21] on button "End Class" at bounding box center [936, 15] width 62 height 18
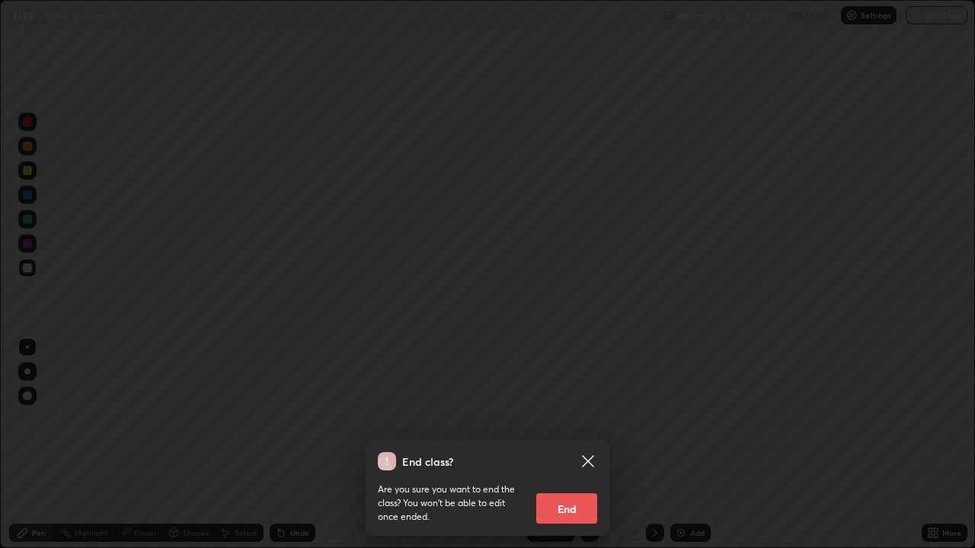
click at [588, 419] on button "End" at bounding box center [566, 508] width 61 height 30
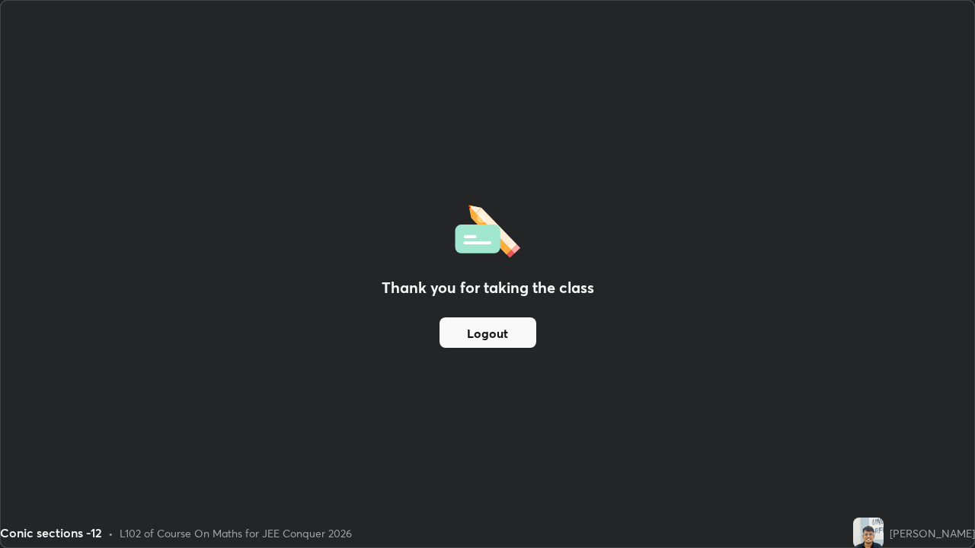
click at [534, 331] on button "Logout" at bounding box center [487, 333] width 97 height 30
